Goal: Navigation & Orientation: Find specific page/section

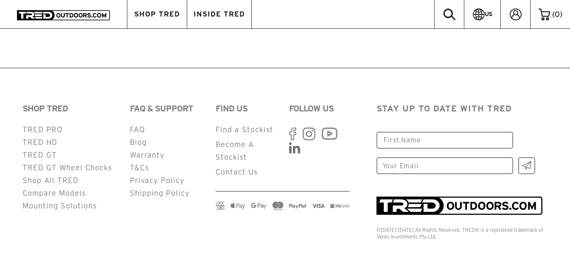
scroll to position [942, 0]
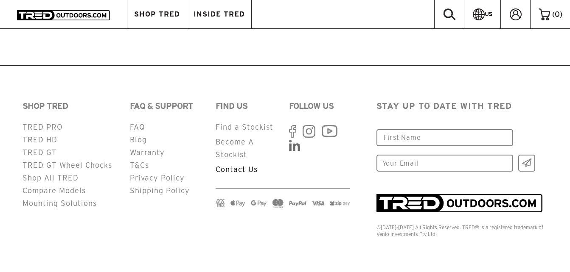
click at [229, 168] on link "Contact Us" at bounding box center [236, 169] width 42 height 8
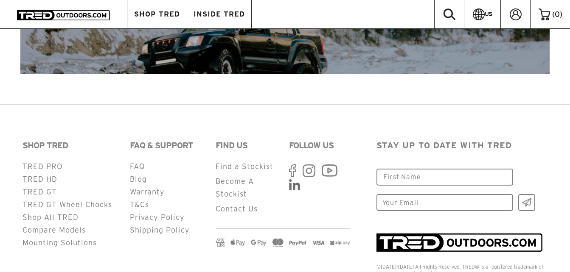
scroll to position [1386, 0]
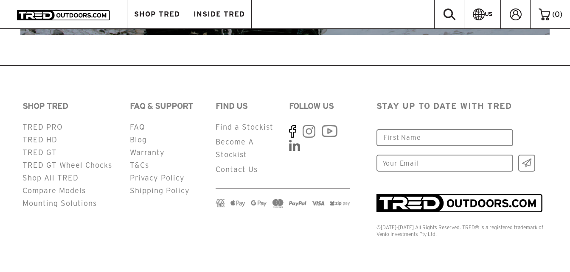
click at [292, 130] on use at bounding box center [292, 131] width 7 height 13
click at [262, 124] on link "Find a Stockist" at bounding box center [244, 127] width 58 height 8
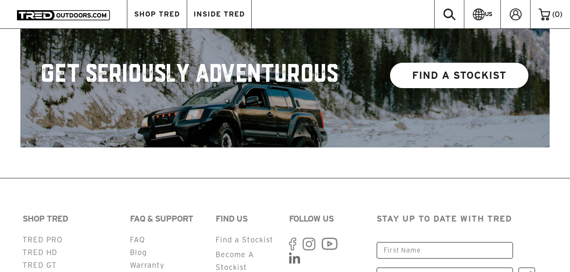
scroll to position [806, 0]
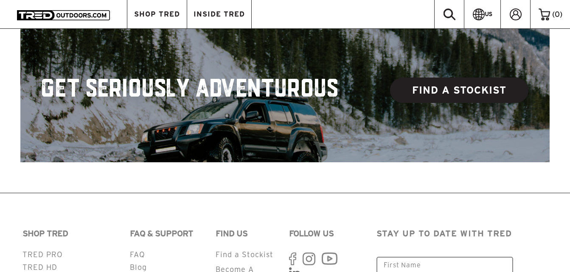
click at [449, 80] on link "FIND A STOCKIST" at bounding box center [459, 90] width 138 height 25
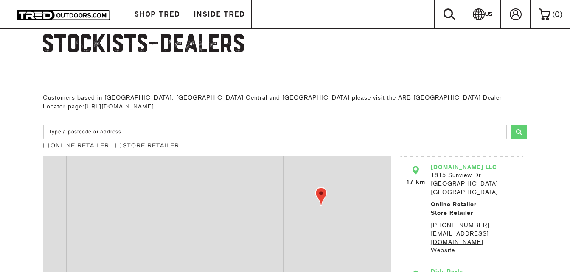
drag, startPoint x: 234, startPoint y: 245, endPoint x: 271, endPoint y: 174, distance: 79.5
click at [271, 174] on div "+ −" at bounding box center [217, 262] width 348 height 212
drag, startPoint x: 281, startPoint y: 257, endPoint x: 285, endPoint y: 174, distance: 83.6
click at [285, 174] on div "+ −" at bounding box center [217, 262] width 348 height 212
drag, startPoint x: 302, startPoint y: 246, endPoint x: 316, endPoint y: 176, distance: 71.4
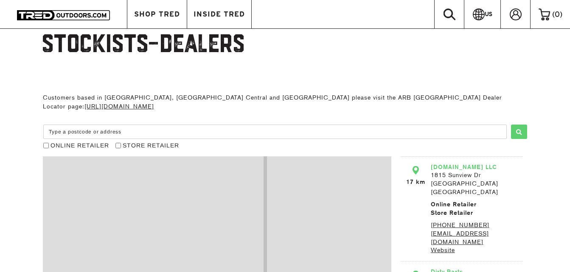
click at [316, 176] on div "+ −" at bounding box center [217, 262] width 348 height 212
drag, startPoint x: 220, startPoint y: 243, endPoint x: 281, endPoint y: 151, distance: 111.0
click at [281, 156] on div "+ −" at bounding box center [217, 262] width 348 height 212
click at [310, 163] on div "+ −" at bounding box center [217, 262] width 348 height 212
click at [298, 166] on div "+ −" at bounding box center [217, 262] width 348 height 212
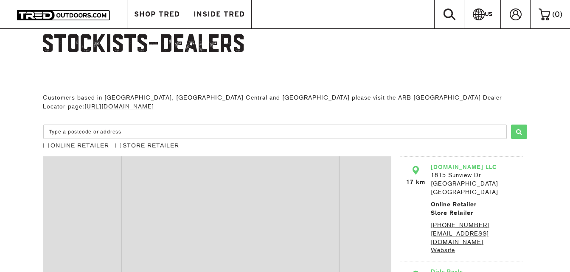
drag, startPoint x: 289, startPoint y: 187, endPoint x: 288, endPoint y: 170, distance: 17.4
click at [288, 170] on div "+ −" at bounding box center [217, 262] width 348 height 212
drag, startPoint x: 300, startPoint y: 227, endPoint x: 299, endPoint y: 191, distance: 36.1
click at [299, 191] on div "+ −" at bounding box center [217, 262] width 348 height 212
click at [426, 125] on input "Type a postcode or address" at bounding box center [274, 132] width 463 height 14
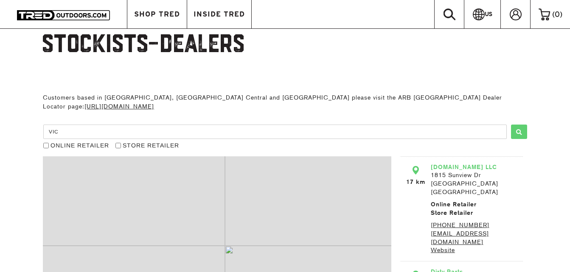
type input "VIC"
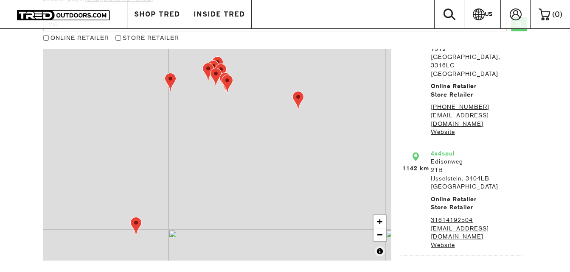
scroll to position [127, 0]
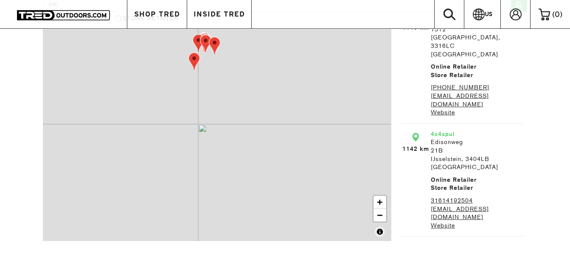
drag, startPoint x: 312, startPoint y: 137, endPoint x: 273, endPoint y: 173, distance: 53.1
click at [273, 173] on div "+ −" at bounding box center [217, 135] width 348 height 212
drag, startPoint x: 341, startPoint y: 69, endPoint x: 313, endPoint y: 165, distance: 99.7
click at [313, 165] on div "+ −" at bounding box center [217, 135] width 348 height 212
drag, startPoint x: 334, startPoint y: 103, endPoint x: 337, endPoint y: 185, distance: 81.5
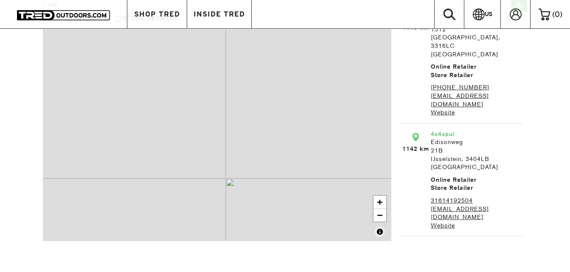
click at [337, 185] on div "+ −" at bounding box center [217, 135] width 348 height 212
drag, startPoint x: 324, startPoint y: 99, endPoint x: 346, endPoint y: 190, distance: 93.3
click at [346, 190] on div "+ −" at bounding box center [217, 135] width 348 height 212
drag, startPoint x: 304, startPoint y: 184, endPoint x: 332, endPoint y: 73, distance: 114.1
click at [332, 73] on div "+ −" at bounding box center [217, 135] width 348 height 212
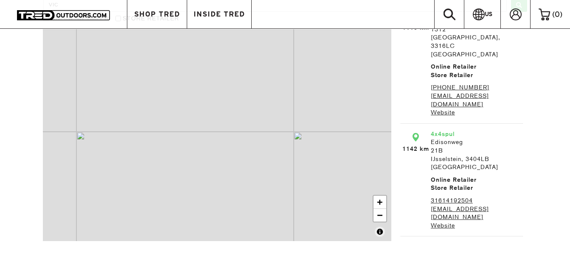
drag, startPoint x: 313, startPoint y: 144, endPoint x: 336, endPoint y: 108, distance: 42.9
click at [336, 108] on div "+ −" at bounding box center [217, 135] width 348 height 212
drag, startPoint x: 299, startPoint y: 87, endPoint x: 278, endPoint y: 149, distance: 66.0
click at [278, 149] on div "+ −" at bounding box center [217, 135] width 348 height 212
drag, startPoint x: 339, startPoint y: 122, endPoint x: 265, endPoint y: 144, distance: 76.7
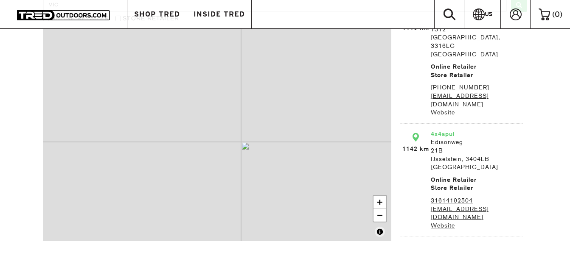
click at [265, 144] on div "+ −" at bounding box center [217, 135] width 348 height 212
drag, startPoint x: 277, startPoint y: 115, endPoint x: 287, endPoint y: 187, distance: 72.7
click at [287, 187] on div "+ −" at bounding box center [217, 135] width 348 height 212
